Goal: Communication & Community: Participate in discussion

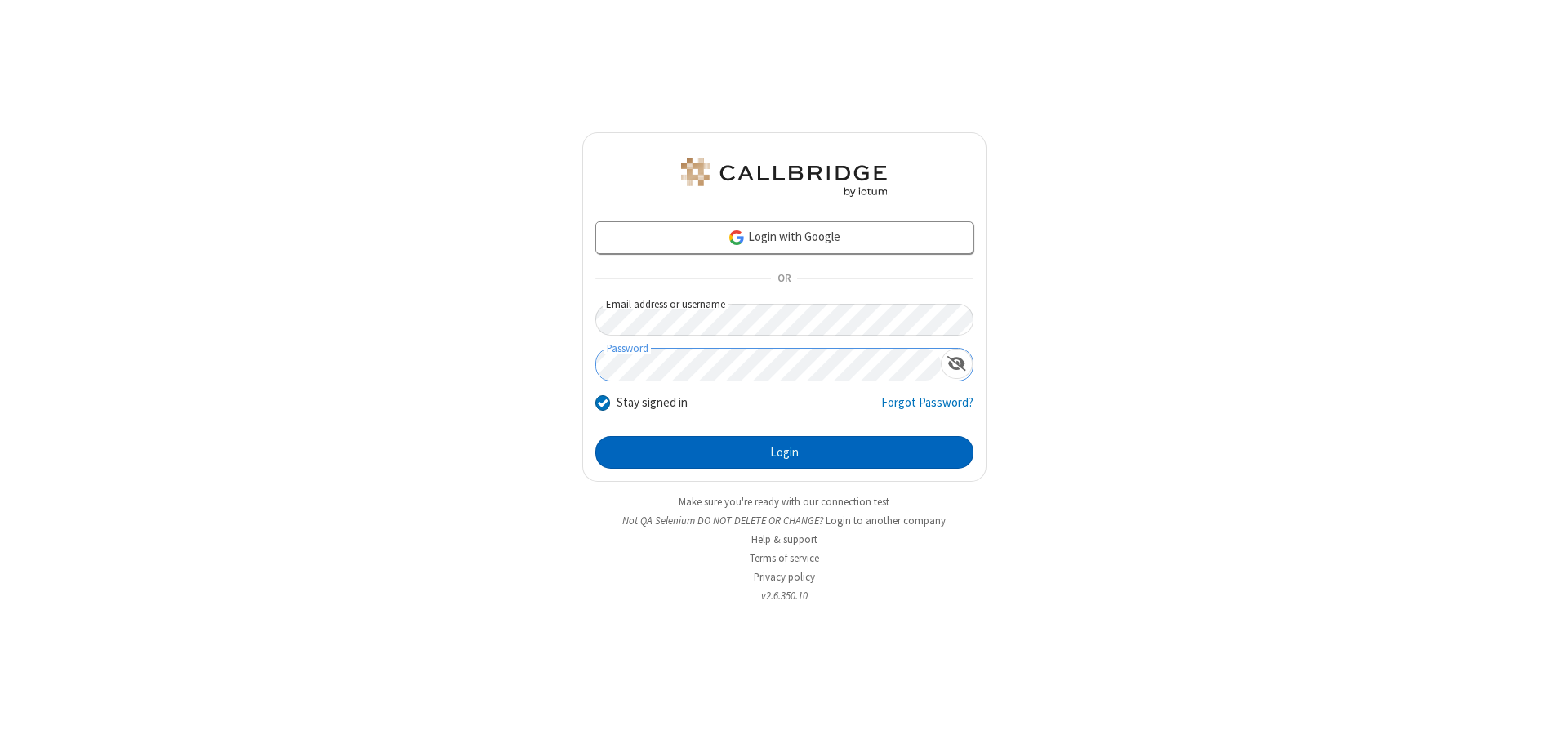
click at [784, 453] on button "Login" at bounding box center [784, 452] width 378 height 32
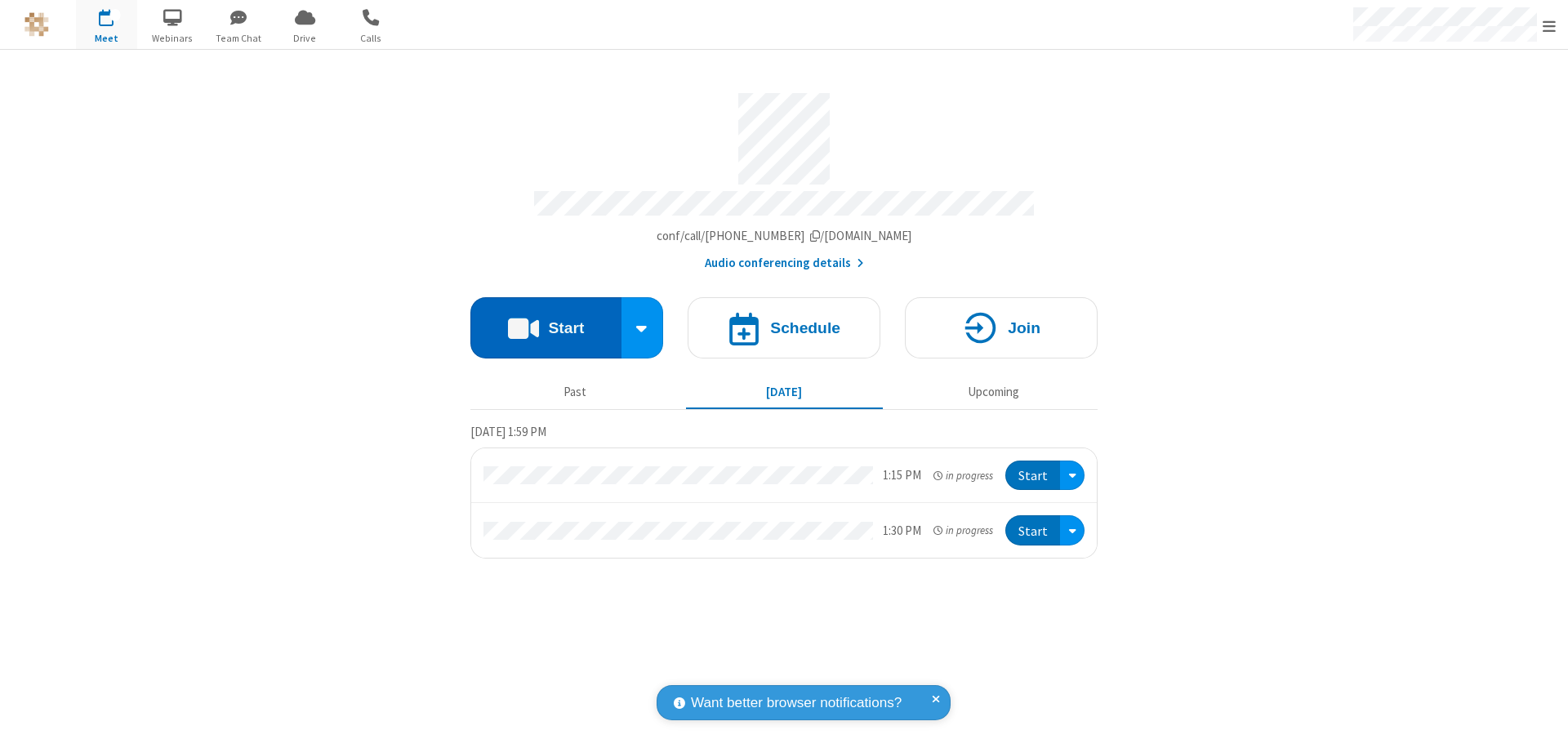
click at [545, 320] on button "Start" at bounding box center [546, 328] width 151 height 61
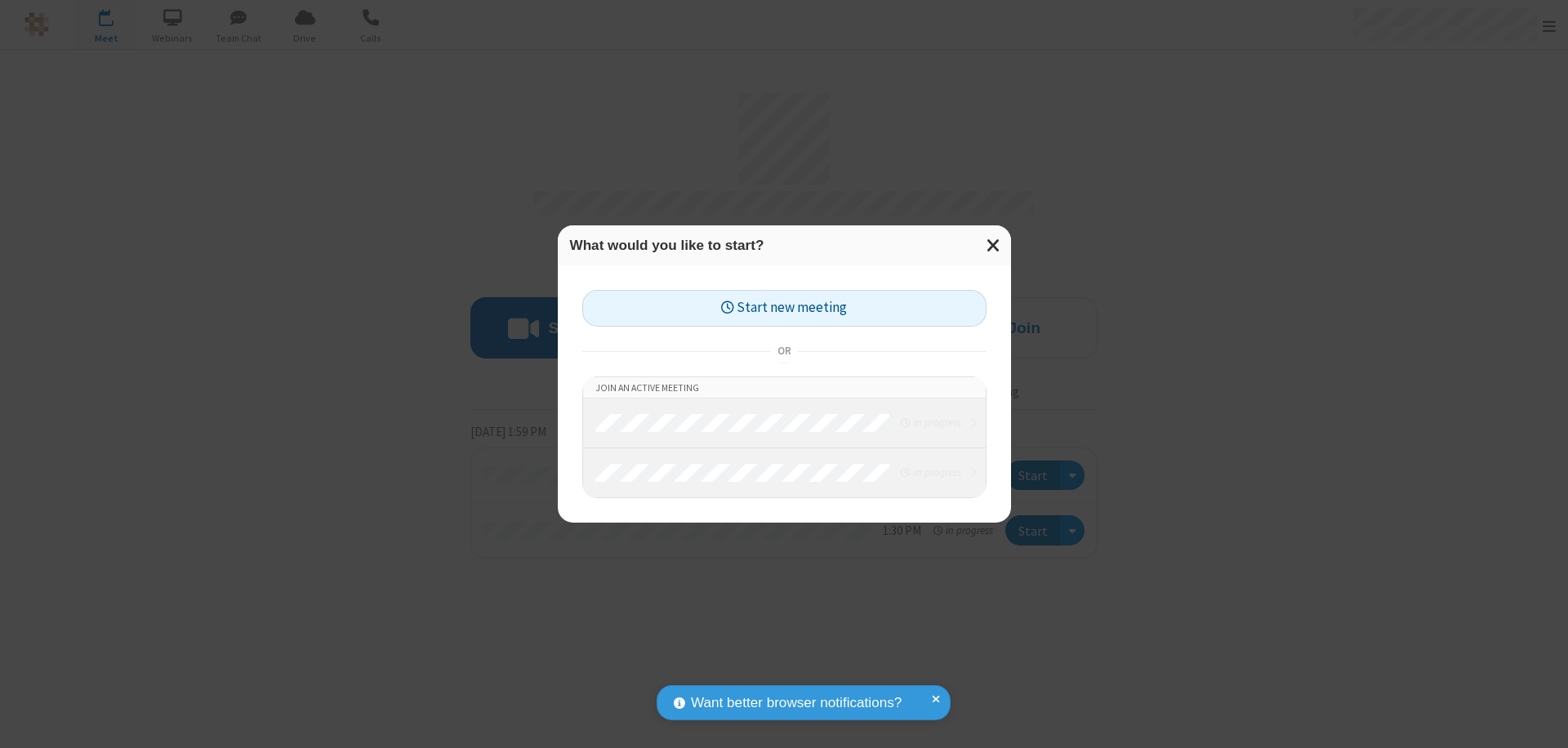
click at [784, 308] on button "Start new meeting" at bounding box center [784, 308] width 404 height 36
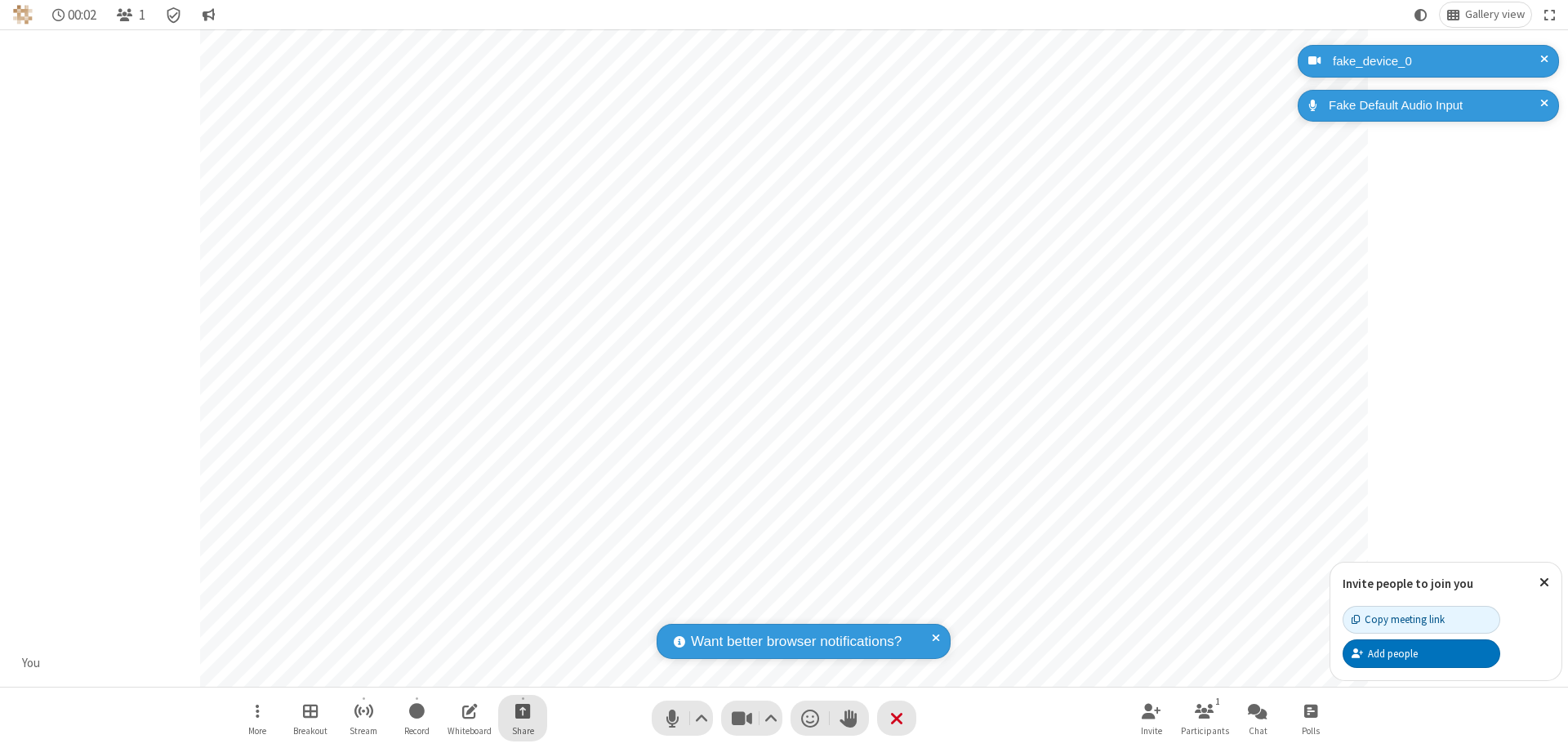
click at [522, 711] on span "Start sharing" at bounding box center [523, 711] width 16 height 21
click at [456, 671] on span "Share my screen" at bounding box center [456, 672] width 19 height 14
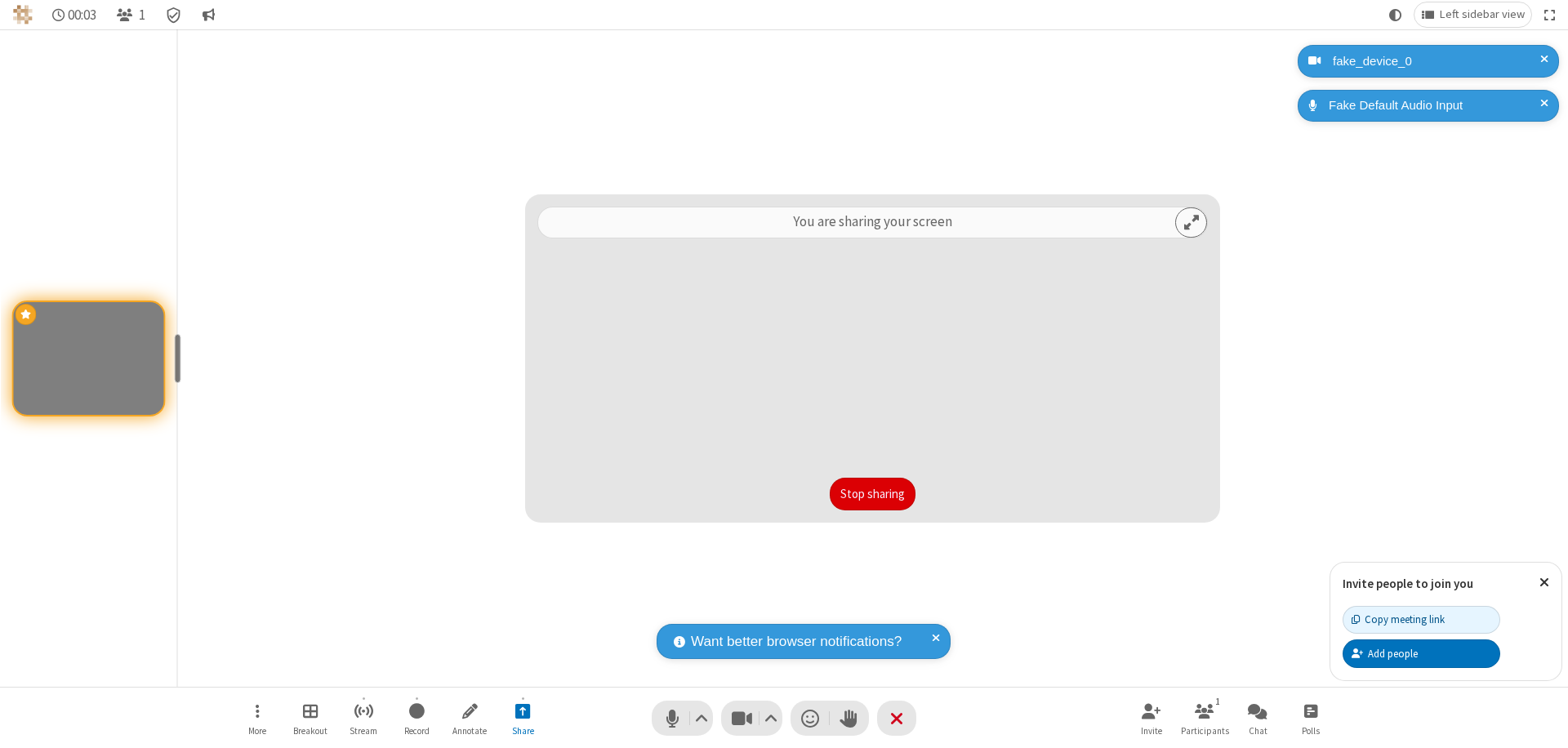
click at [872, 494] on button "Stop sharing" at bounding box center [872, 494] width 86 height 32
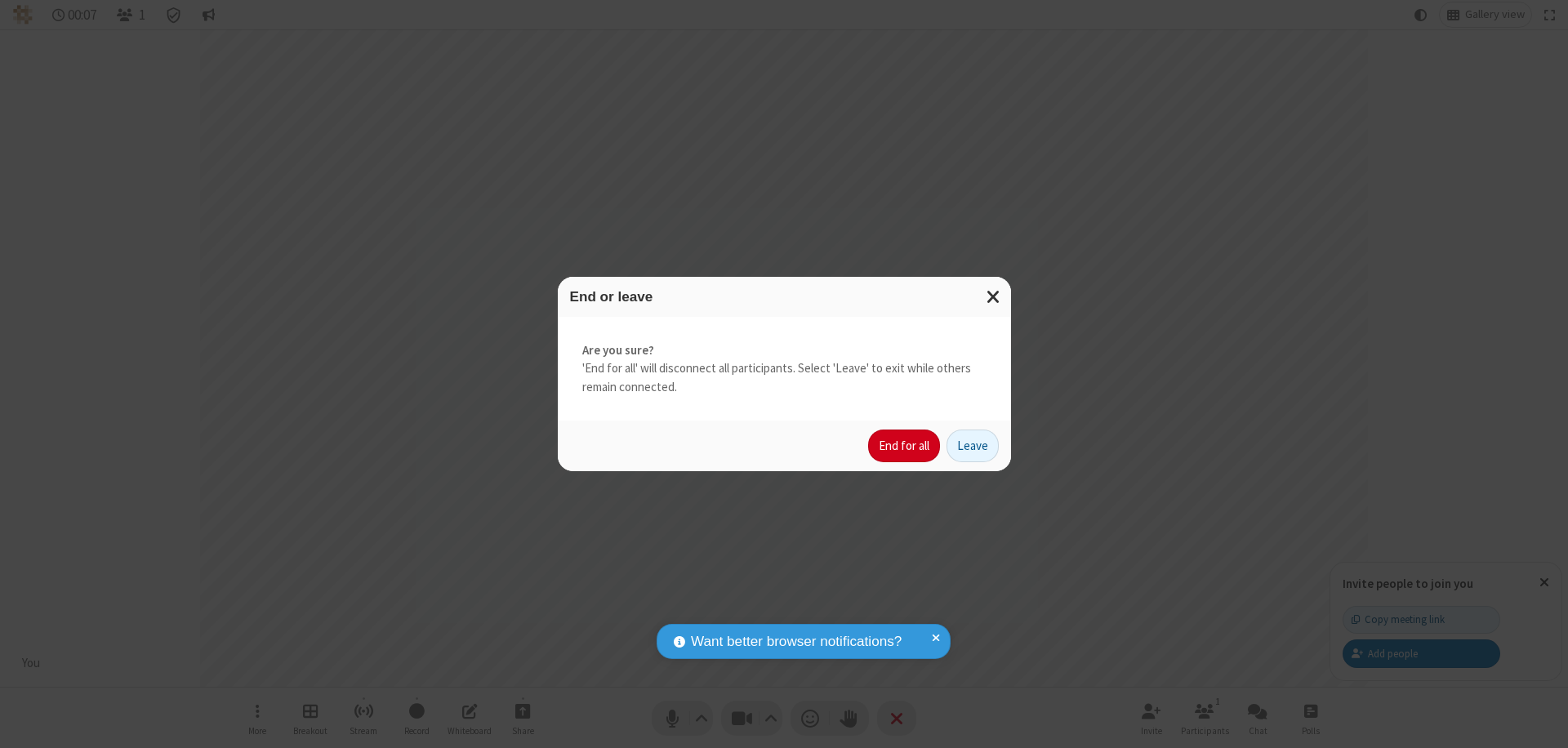
click at [905, 446] on button "End for all" at bounding box center [903, 446] width 72 height 32
